Goal: Information Seeking & Learning: Learn about a topic

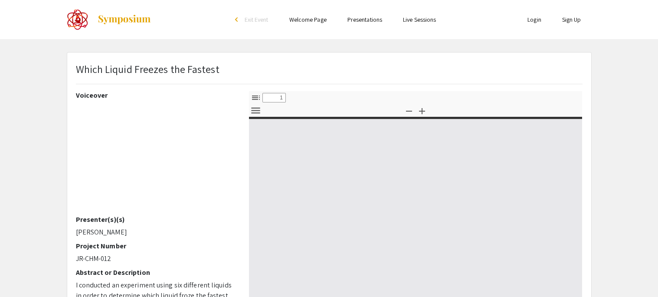
scroll to position [36, 0]
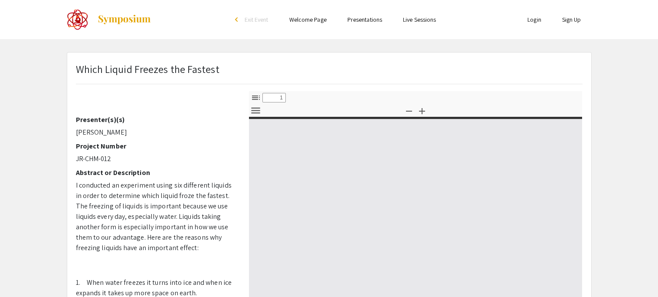
select select "custom"
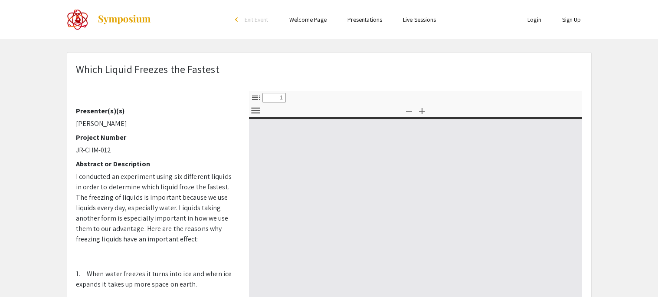
type input "0"
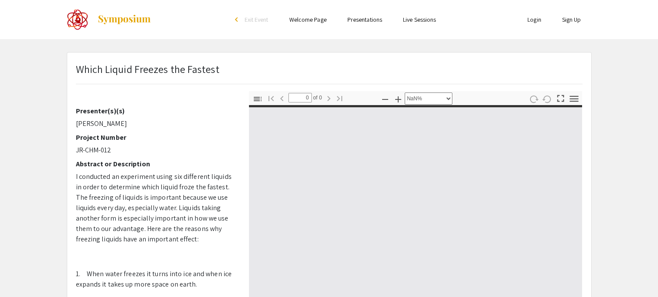
scroll to position [154, 0]
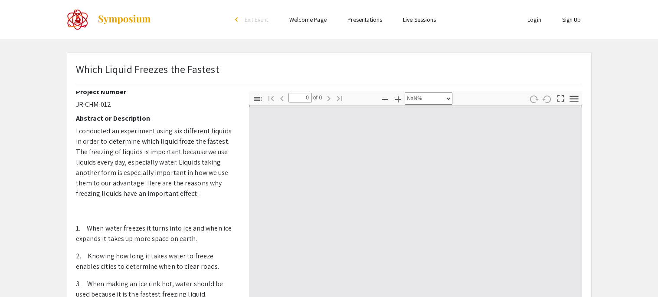
select select "auto"
type input "1"
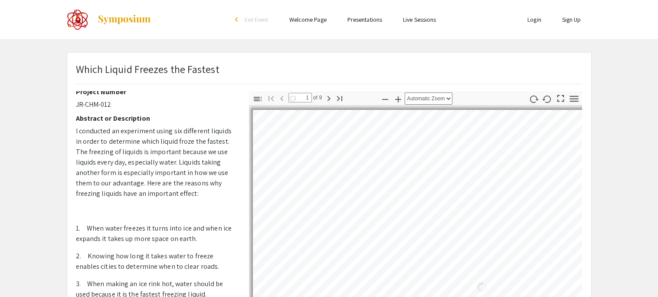
select select "auto"
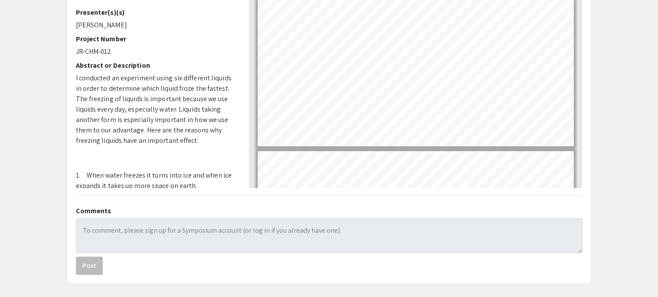
scroll to position [0, 0]
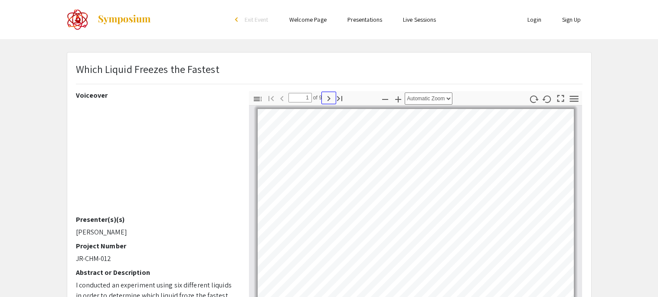
click at [327, 98] on icon "button" at bounding box center [328, 98] width 10 height 10
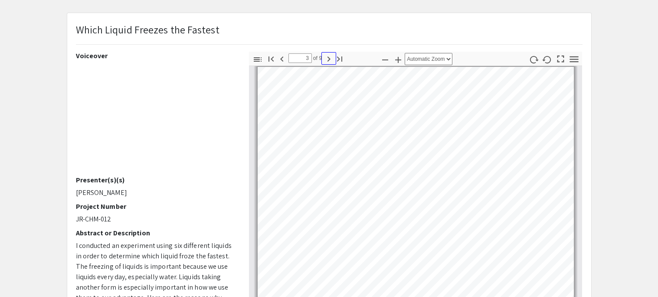
scroll to position [40, 0]
click at [332, 56] on icon "button" at bounding box center [328, 58] width 10 height 10
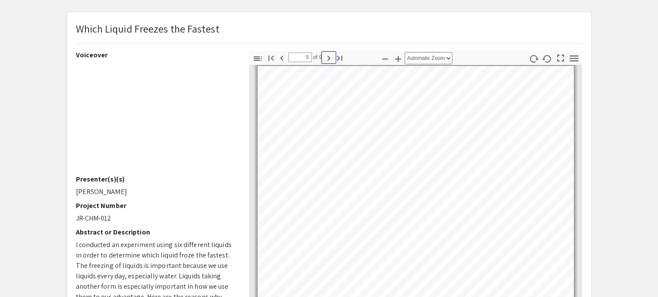
click at [332, 56] on icon "button" at bounding box center [328, 58] width 10 height 10
type input "7"
